Goal: Find specific page/section: Find specific page/section

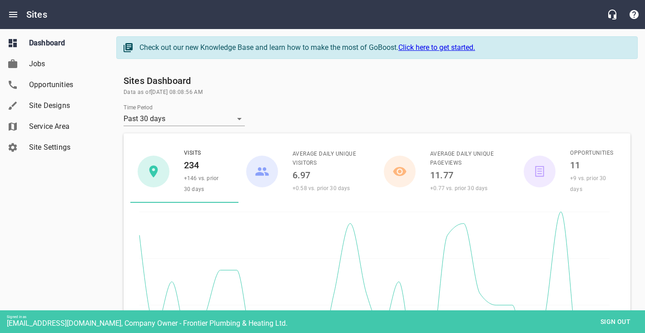
click at [40, 102] on span "Site Designs" at bounding box center [63, 105] width 69 height 11
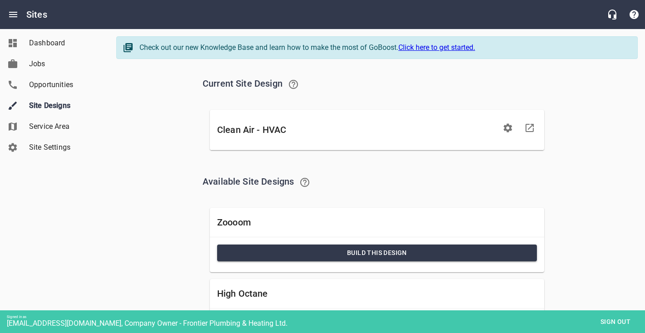
click at [54, 206] on div "Dashboard Jobs Opportunities Site Designs Service Area Site Settings" at bounding box center [54, 166] width 109 height 333
